Goal: Task Accomplishment & Management: Manage account settings

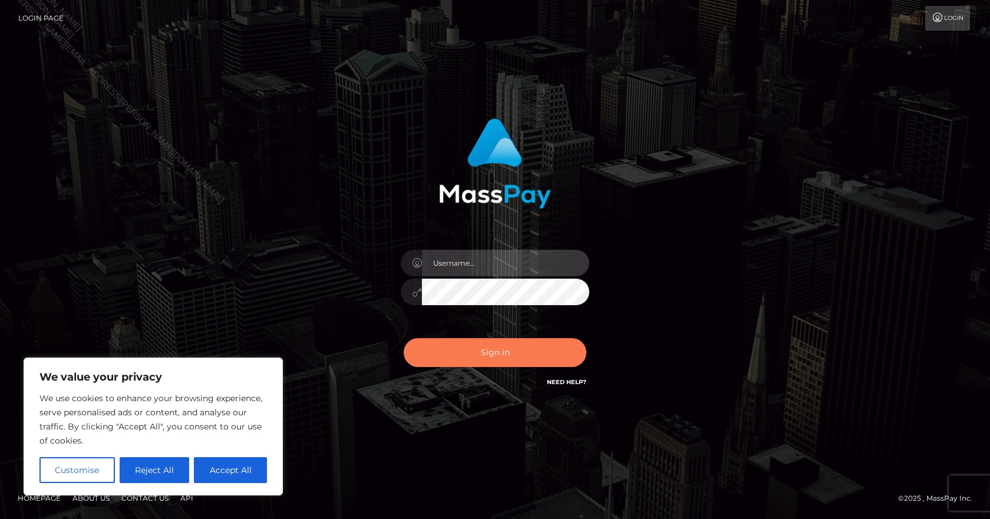
type input "[PERSON_NAME].B2Spin"
click at [485, 344] on button "Sign in" at bounding box center [495, 352] width 183 height 29
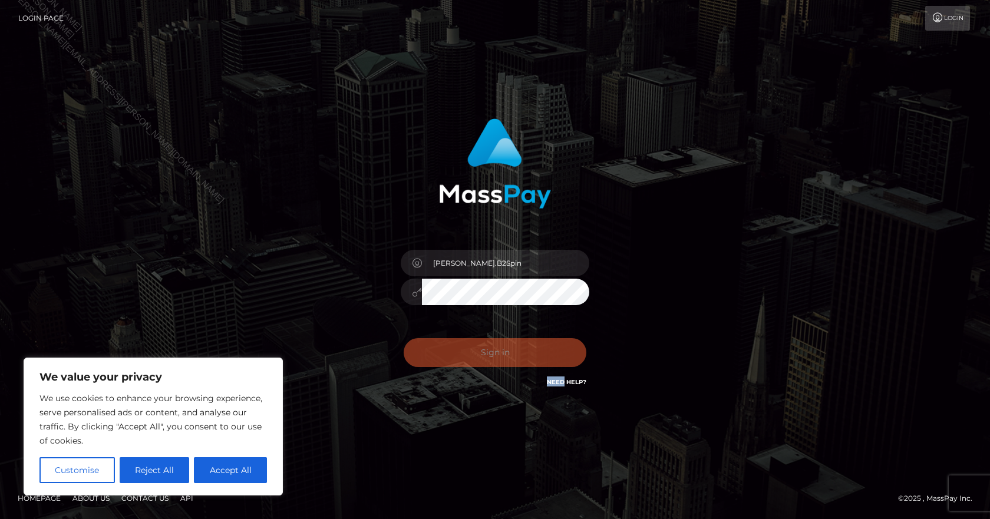
click at [484, 343] on div "Sign in Need Help?" at bounding box center [495, 357] width 206 height 52
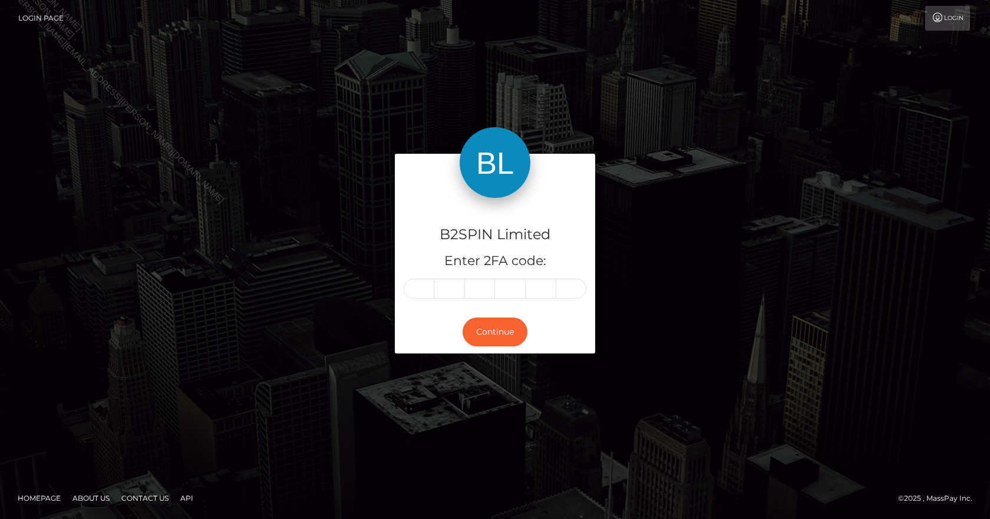
click at [425, 286] on input "text" at bounding box center [419, 289] width 31 height 20
type input "8"
type input "4"
type input "0"
type input "3"
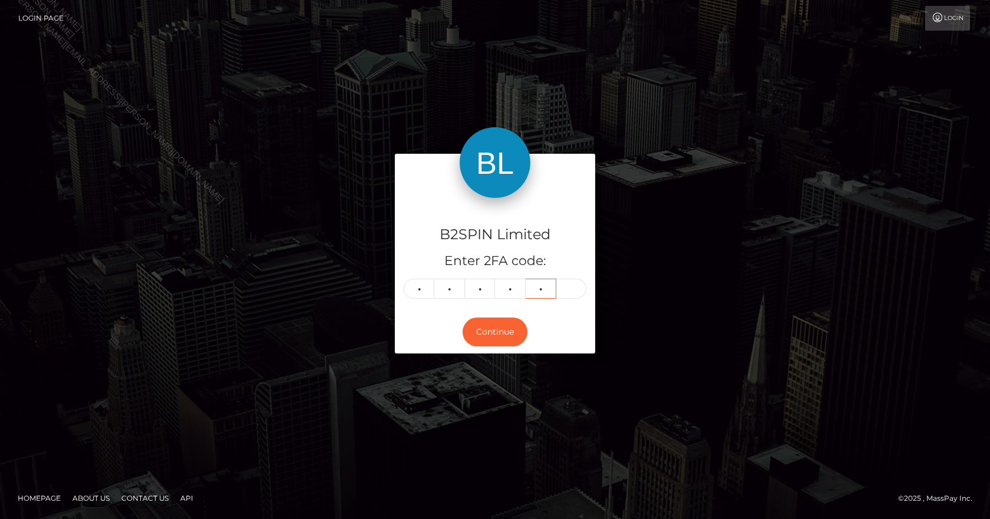
type input "1"
type input "5"
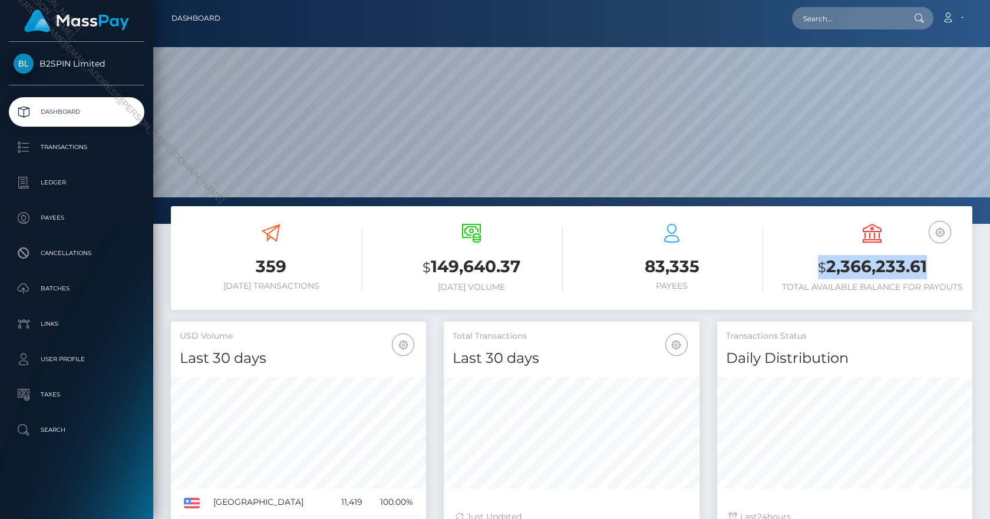
scroll to position [209, 256]
